Goal: Use online tool/utility: Utilize a website feature to perform a specific function

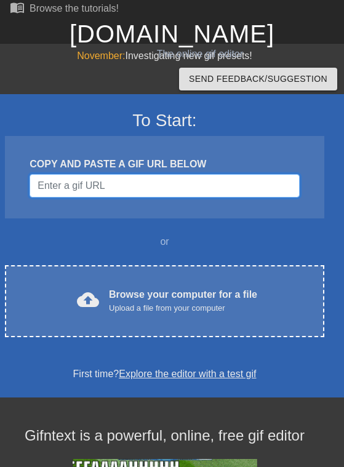
click at [152, 185] on input "Username" at bounding box center [165, 185] width 270 height 23
paste input "[DOMAIN_NAME]"
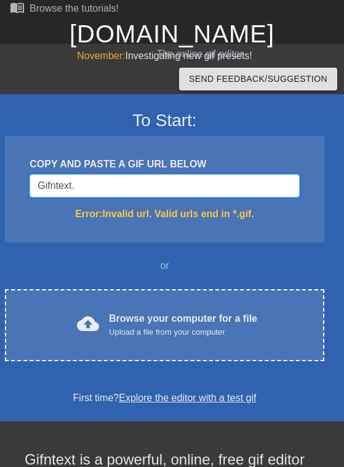
type input "Gifntext."
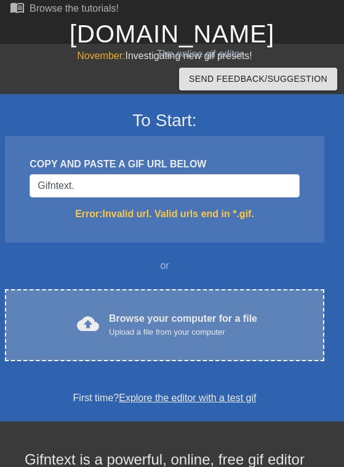
click at [191, 336] on div "Upload a file from your computer" at bounding box center [183, 332] width 148 height 12
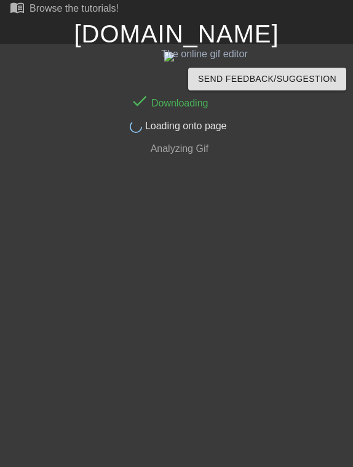
click at [172, 146] on span "Analyzing Gif" at bounding box center [178, 148] width 60 height 10
click at [175, 123] on span "Loading onto page" at bounding box center [184, 126] width 84 height 10
drag, startPoint x: 164, startPoint y: 124, endPoint x: 223, endPoint y: 123, distance: 59.1
click at [224, 121] on span "Loading onto page" at bounding box center [184, 126] width 84 height 10
drag, startPoint x: 196, startPoint y: 149, endPoint x: 186, endPoint y: 147, distance: 10.0
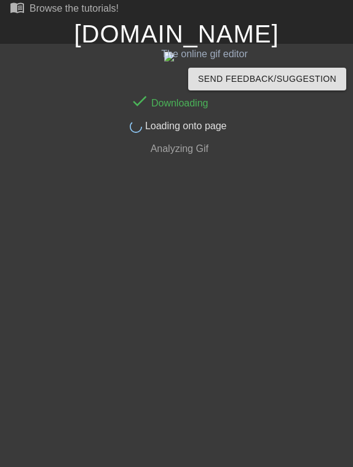
click at [194, 149] on span "Analyzing Gif" at bounding box center [178, 148] width 60 height 10
click at [186, 147] on span "Analyzing Gif" at bounding box center [178, 148] width 60 height 10
drag, startPoint x: 162, startPoint y: 144, endPoint x: 155, endPoint y: 125, distance: 20.5
click at [162, 143] on span "Analyzing Gif" at bounding box center [178, 148] width 60 height 10
click at [155, 125] on span "Loading onto page" at bounding box center [184, 126] width 84 height 10
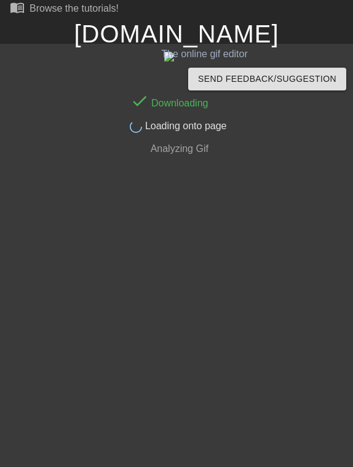
click at [155, 113] on div "done Loading onto page" at bounding box center [169, 122] width 327 height 23
click at [171, 152] on span "Analyzing Gif" at bounding box center [178, 148] width 60 height 10
click at [168, 162] on html "menu_book Browse the tutorials! [DOMAIN_NAME] The online gif editor Send Feedba…" at bounding box center [176, 81] width 353 height 162
